Goal: Navigation & Orientation: Go to known website

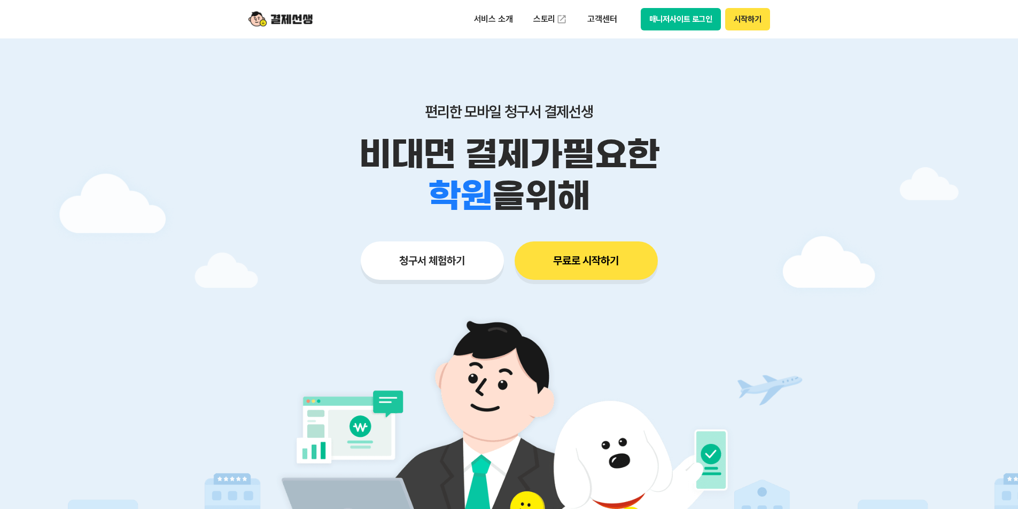
click at [692, 23] on button "매니저사이트 로그인" at bounding box center [681, 19] width 81 height 22
click at [700, 18] on button "매니저사이트 로그인" at bounding box center [681, 19] width 81 height 22
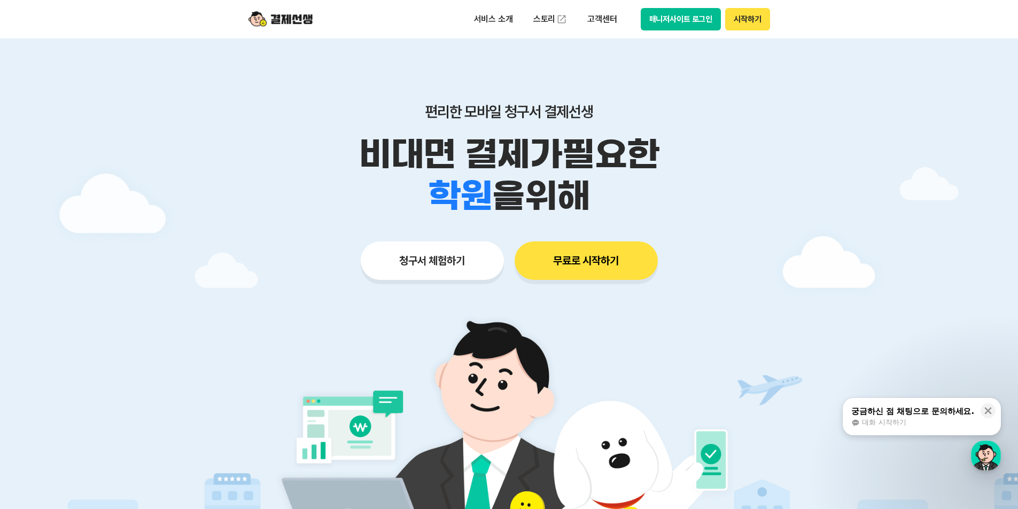
click at [687, 21] on button "매니저사이트 로그인" at bounding box center [681, 19] width 81 height 22
